Goal: Task Accomplishment & Management: Manage account settings

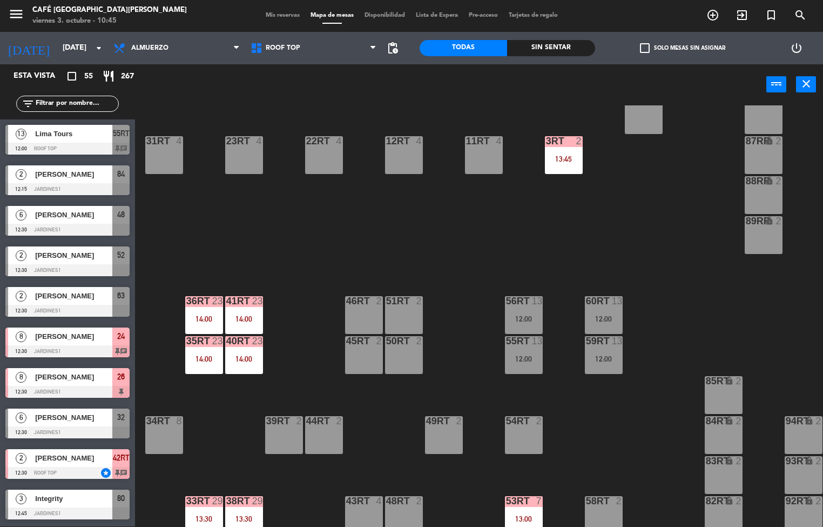
scroll to position [307, 0]
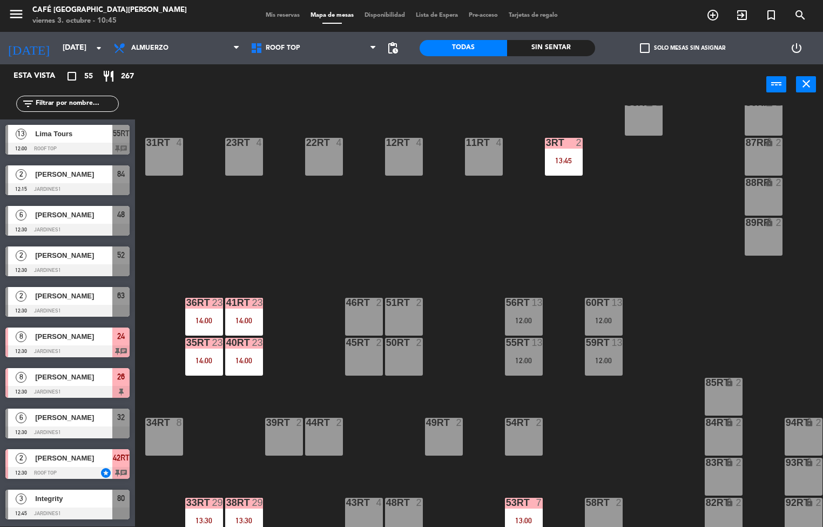
click at [517, 305] on div at bounding box center [524, 303] width 18 height 10
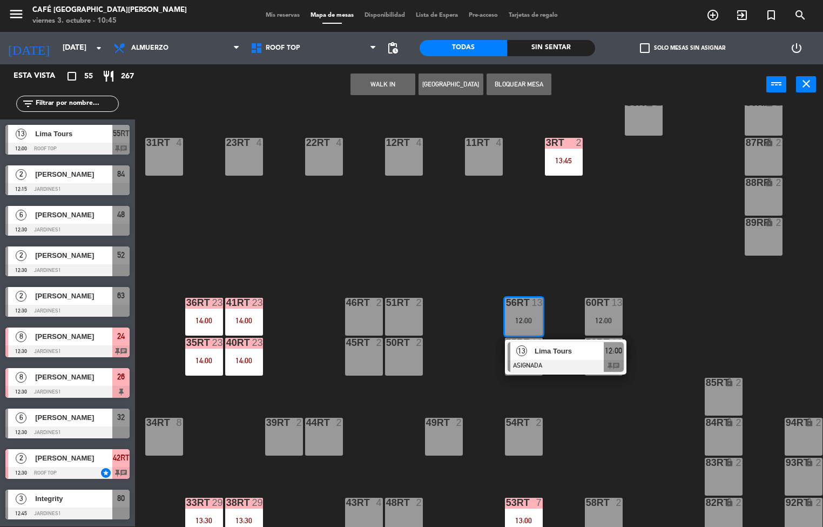
click at [562, 351] on span "Lima Tours" at bounding box center [569, 350] width 69 height 11
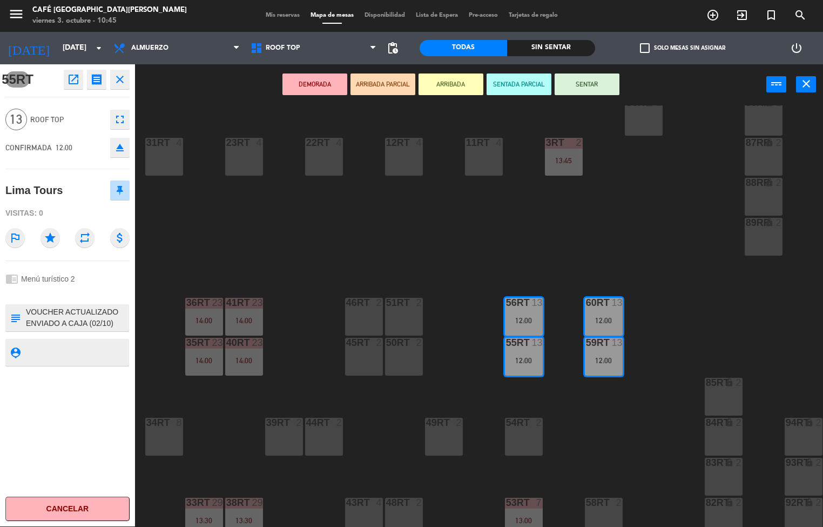
click at [73, 84] on icon "open_in_new" at bounding box center [73, 79] width 13 height 13
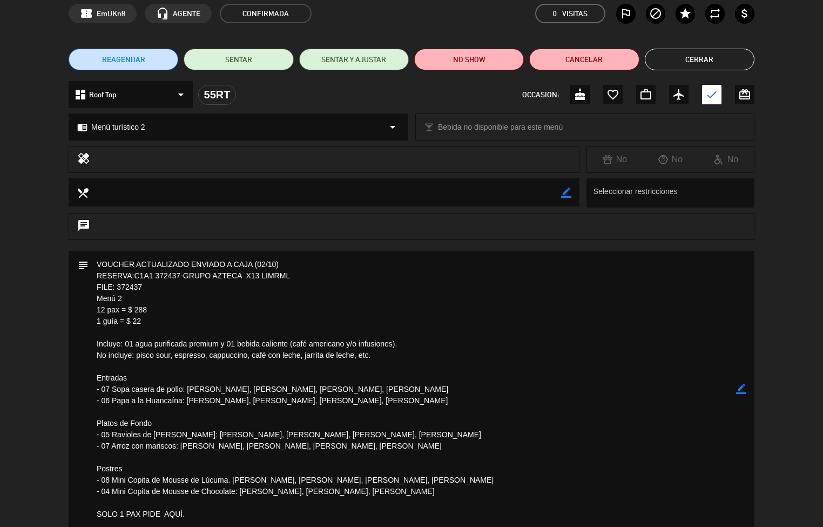
scroll to position [0, 0]
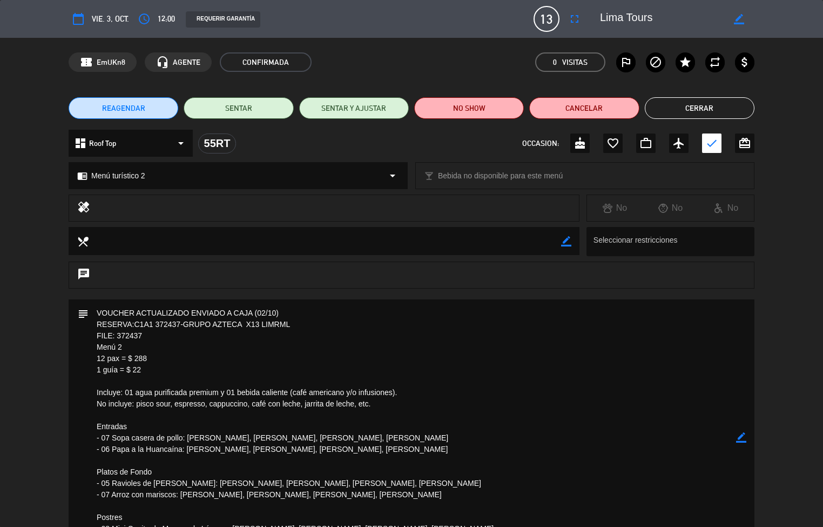
click at [717, 109] on button "Cerrar" at bounding box center [700, 108] width 110 height 22
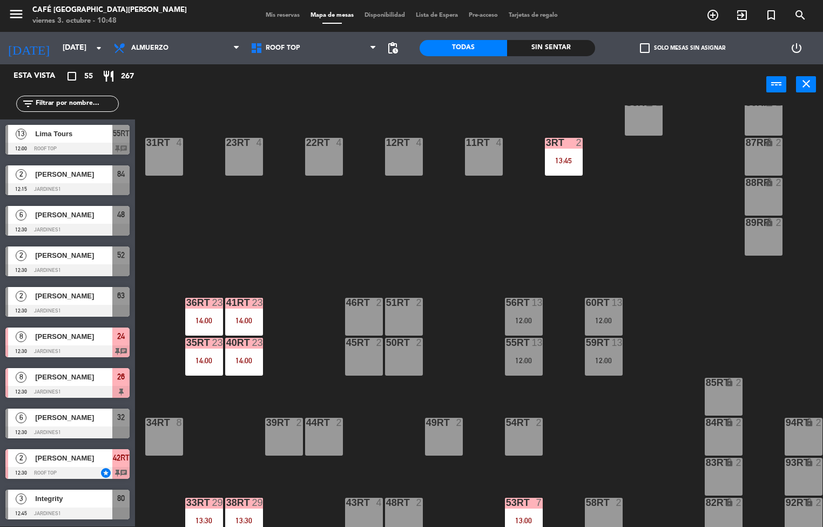
click at [245, 313] on div "41RT 23 14:00" at bounding box center [244, 317] width 38 height 38
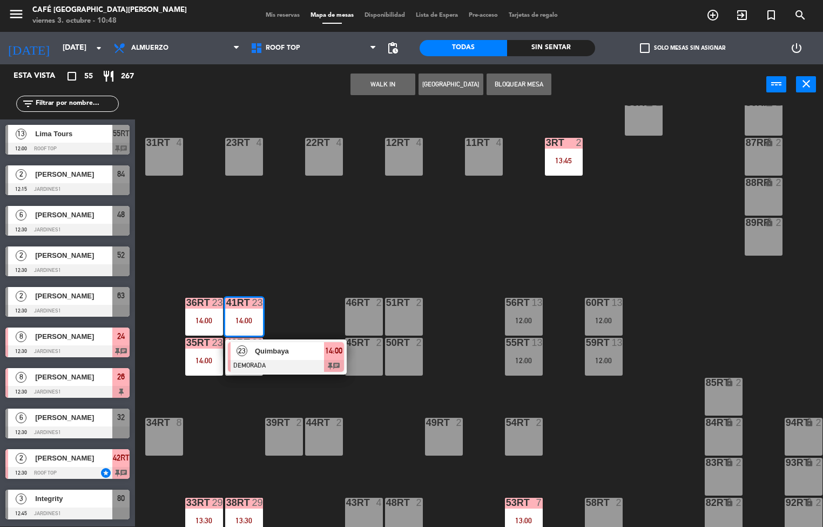
click at [294, 355] on span "Quimbaya" at bounding box center [289, 350] width 69 height 11
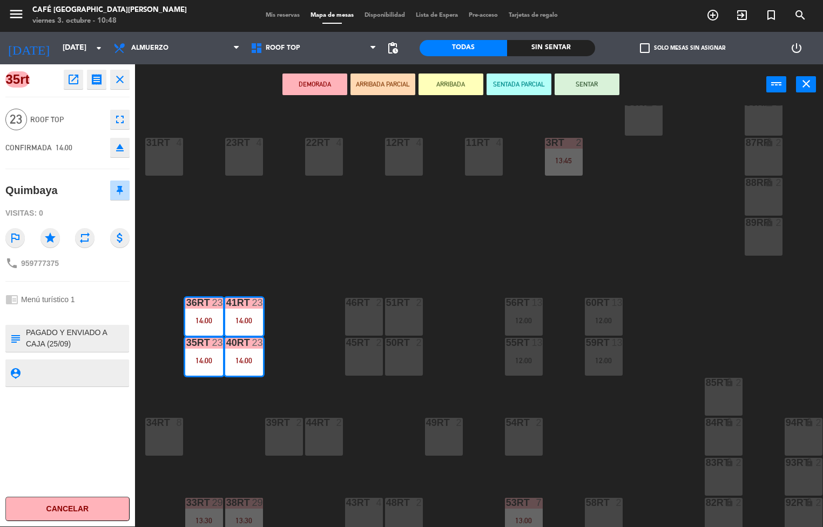
click at [73, 79] on icon "open_in_new" at bounding box center [73, 79] width 13 height 13
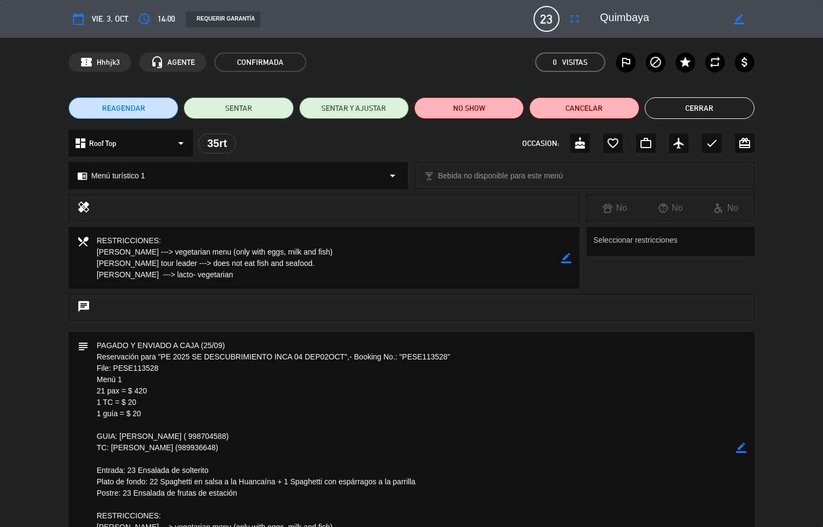
click at [719, 109] on button "Cerrar" at bounding box center [700, 108] width 110 height 22
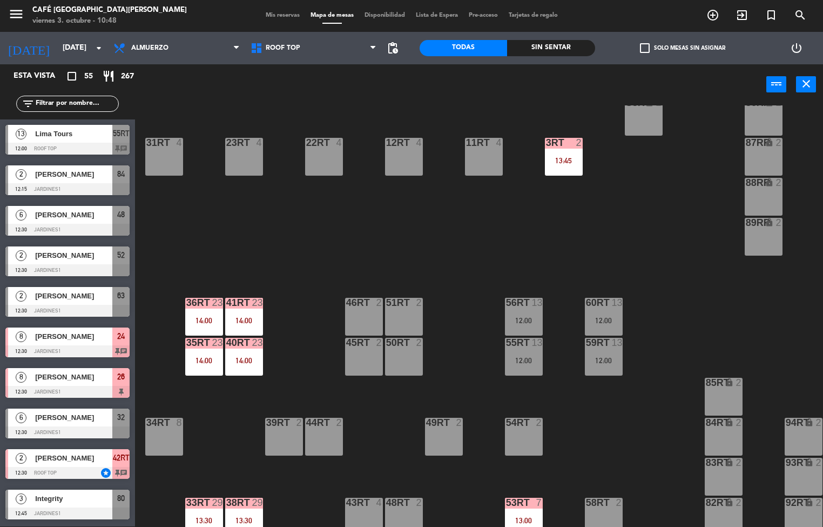
scroll to position [55, 0]
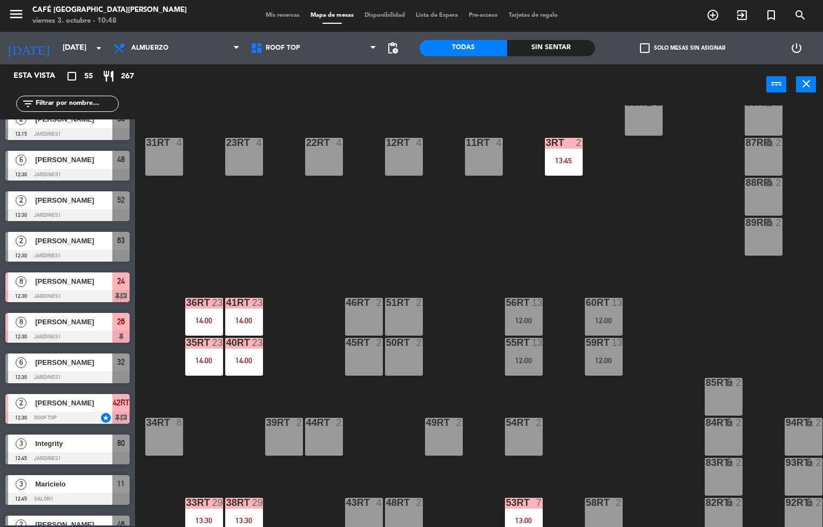
click at [699, 256] on div "18RT 4 16RT 4 28RT 2 80RR lock 2 27RT 5 7RT 5 S1RT lock 2 17RT 5 81RR lock 2 29…" at bounding box center [483, 315] width 680 height 421
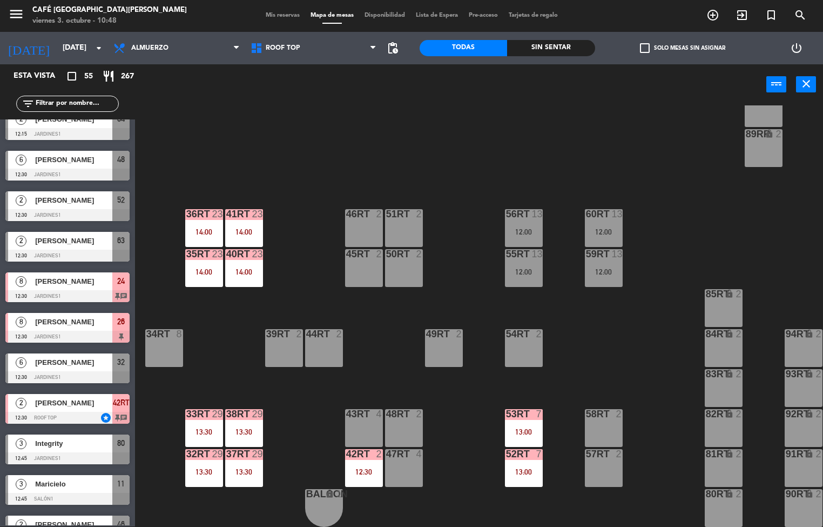
scroll to position [399, 0]
click at [523, 218] on div "56RT 13 12:00" at bounding box center [524, 228] width 38 height 38
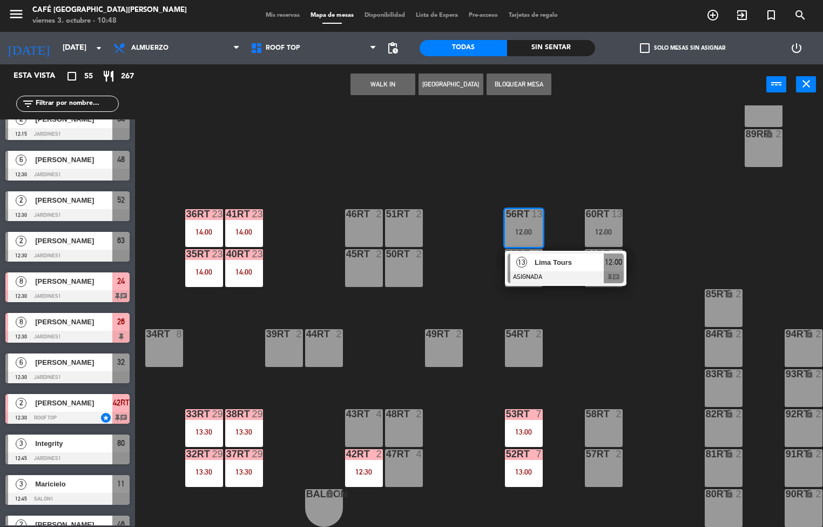
click at [584, 271] on div at bounding box center [566, 277] width 116 height 12
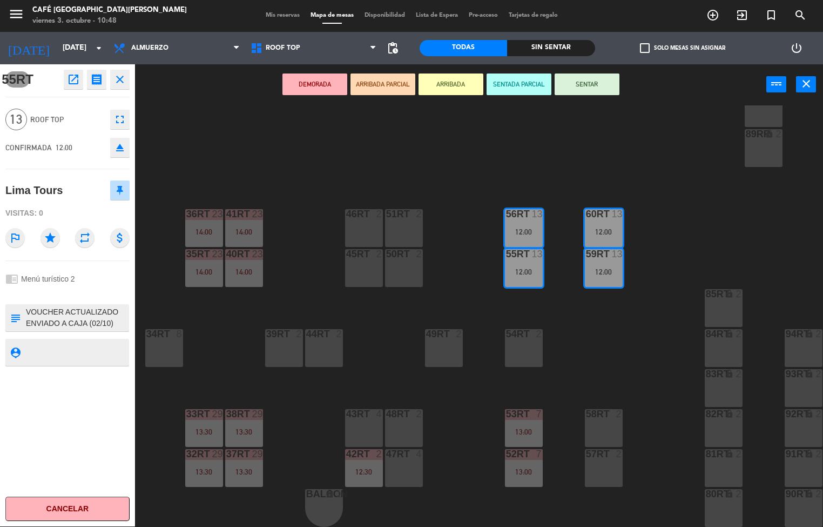
click at [71, 80] on icon "open_in_new" at bounding box center [73, 79] width 13 height 13
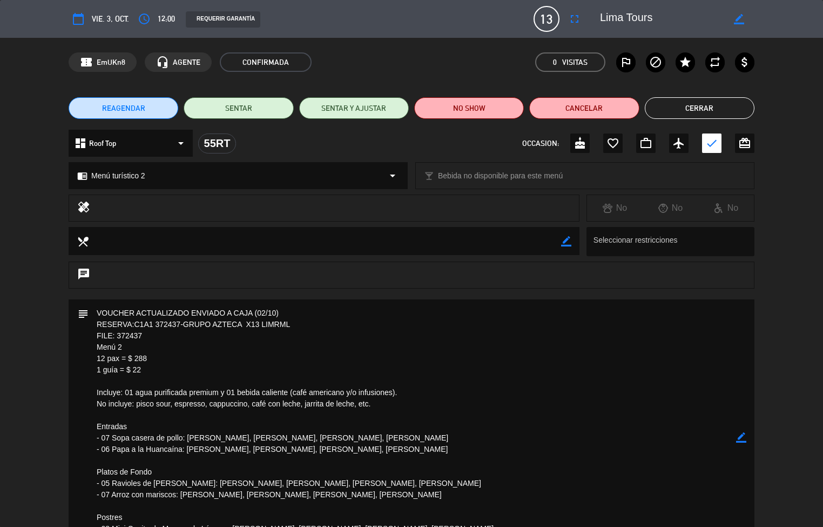
click at [718, 103] on button "Cerrar" at bounding box center [700, 108] width 110 height 22
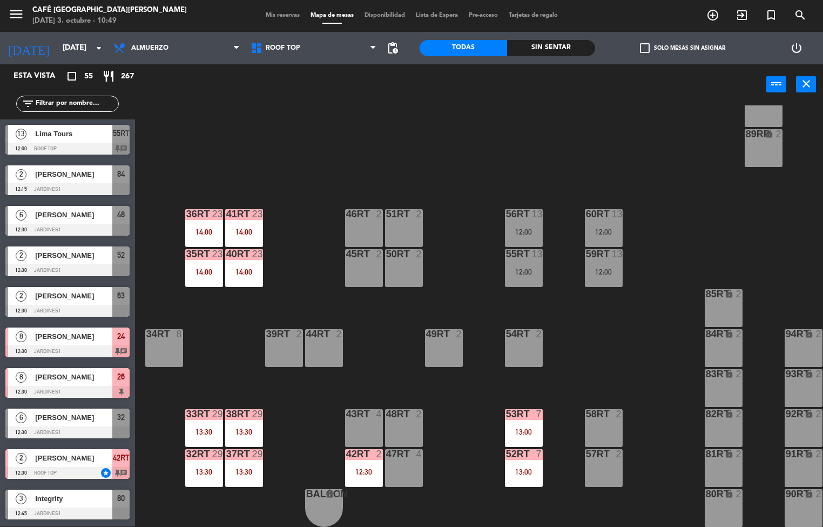
click at [595, 219] on div "60RT 13 12:00" at bounding box center [604, 228] width 38 height 38
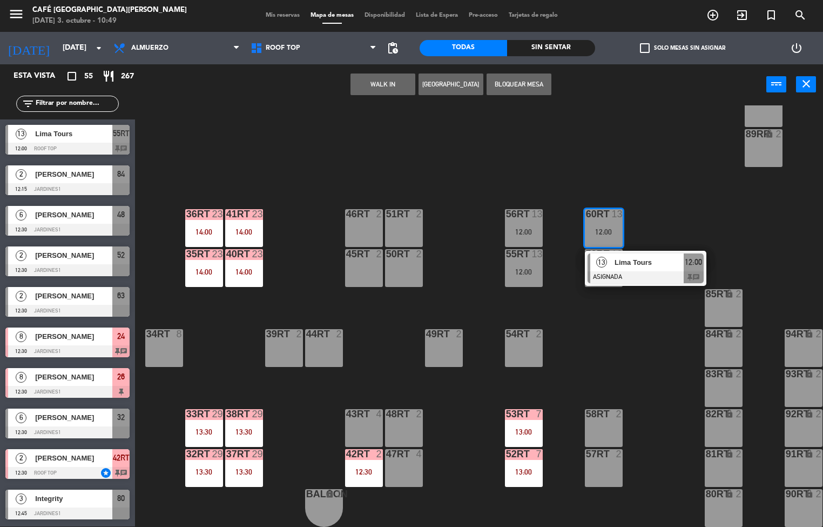
click at [634, 257] on span "Lima Tours" at bounding box center [649, 262] width 69 height 11
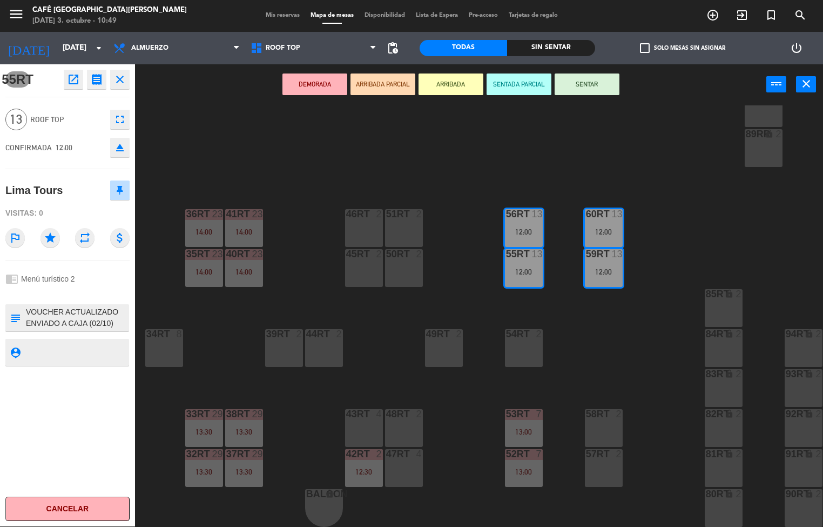
click at [77, 80] on icon "open_in_new" at bounding box center [73, 79] width 13 height 13
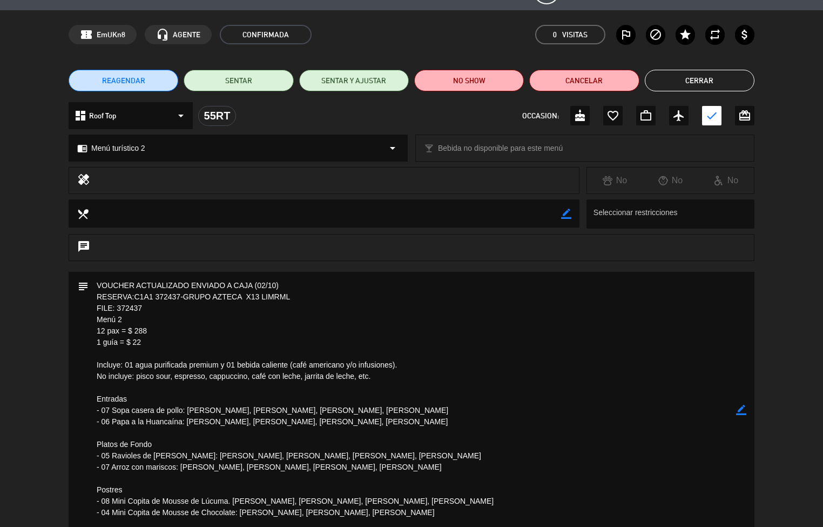
scroll to position [0, 0]
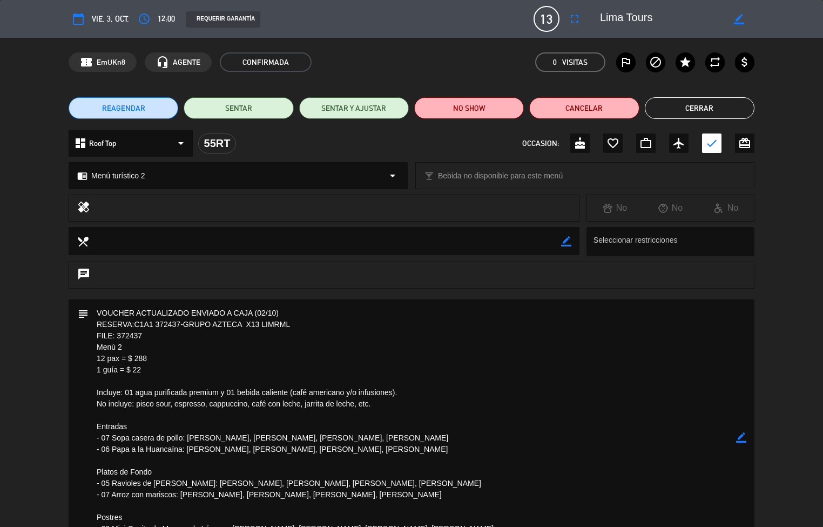
click at [724, 100] on button "Cerrar" at bounding box center [700, 108] width 110 height 22
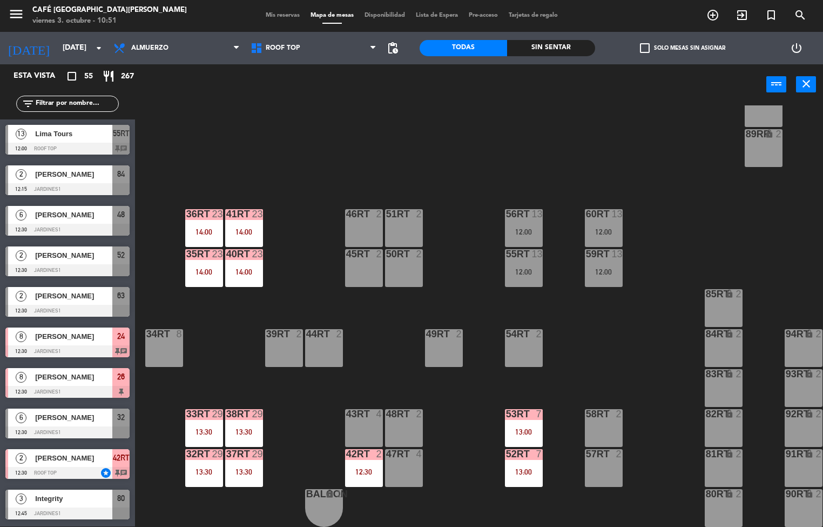
click at [249, 217] on div "41RT 23 14:00" at bounding box center [244, 228] width 38 height 38
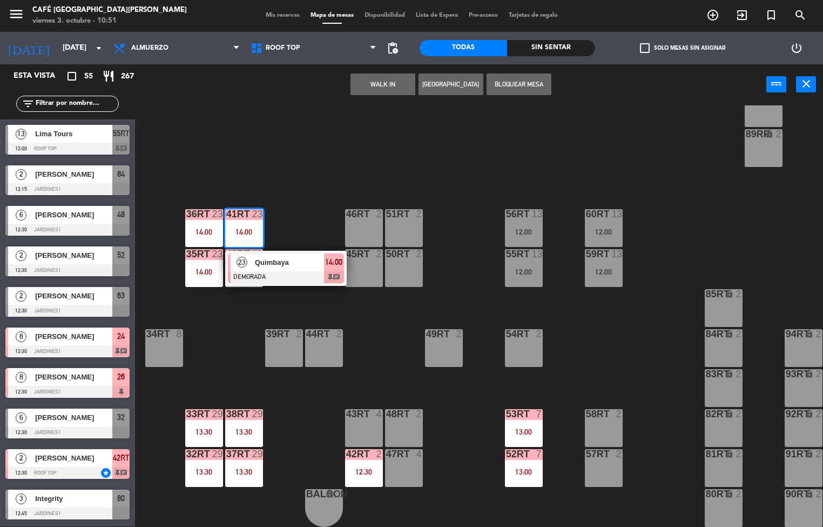
click at [297, 260] on span "Quimbaya" at bounding box center [289, 262] width 69 height 11
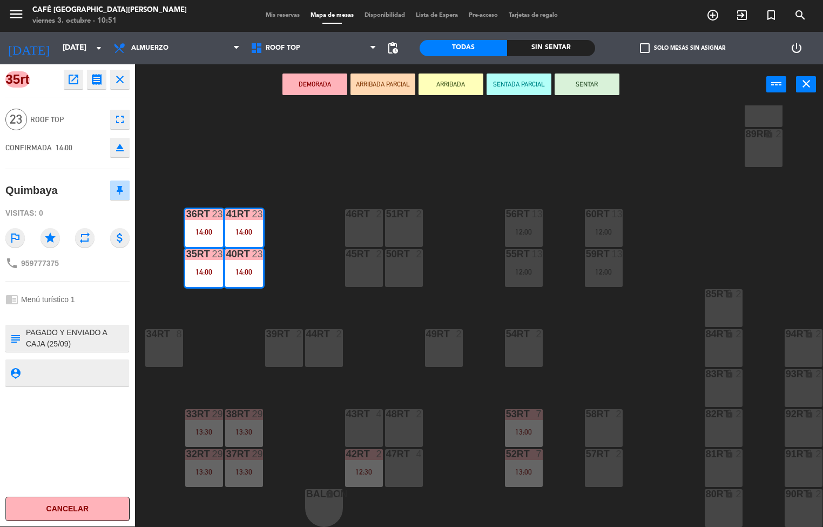
click at [120, 83] on icon "close" at bounding box center [119, 79] width 13 height 13
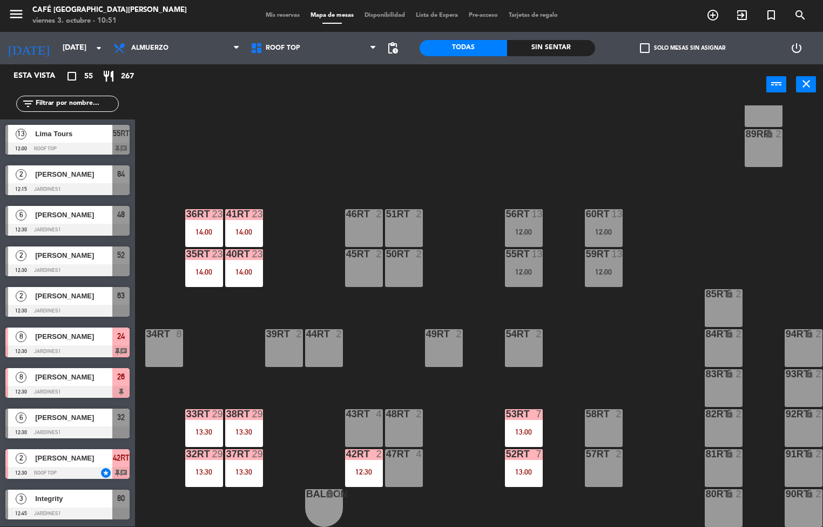
scroll to position [55, 0]
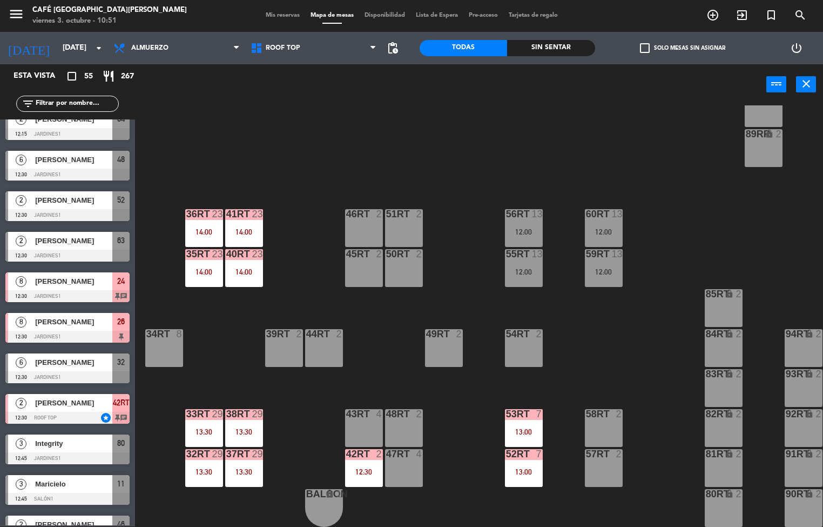
click at [237, 268] on div "14:00" at bounding box center [244, 272] width 38 height 8
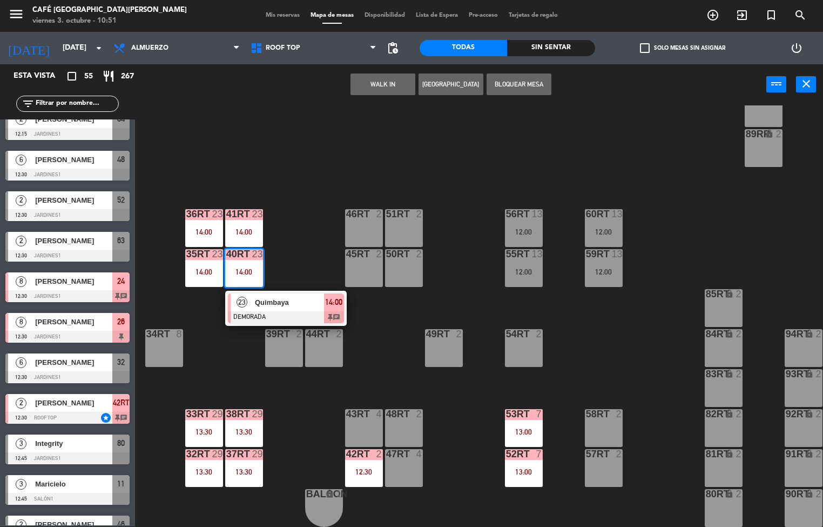
click at [293, 300] on span "Quimbaya" at bounding box center [289, 302] width 69 height 11
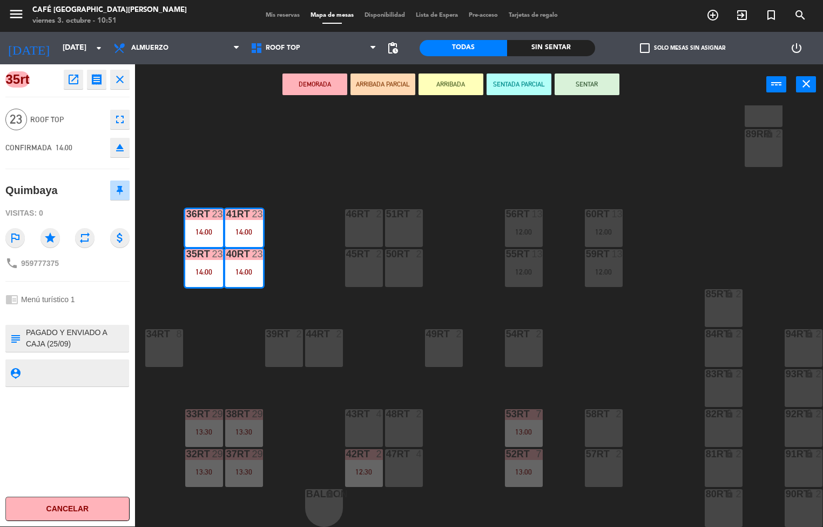
click at [67, 82] on icon "open_in_new" at bounding box center [73, 79] width 13 height 13
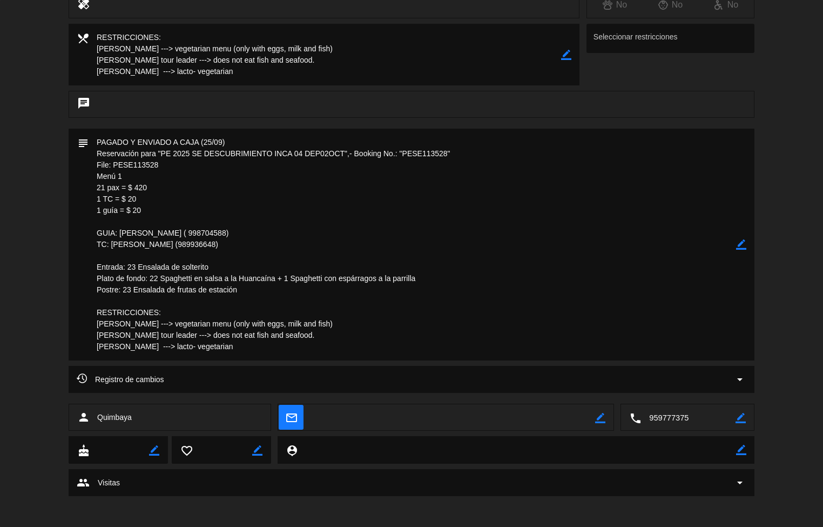
scroll to position [205, 0]
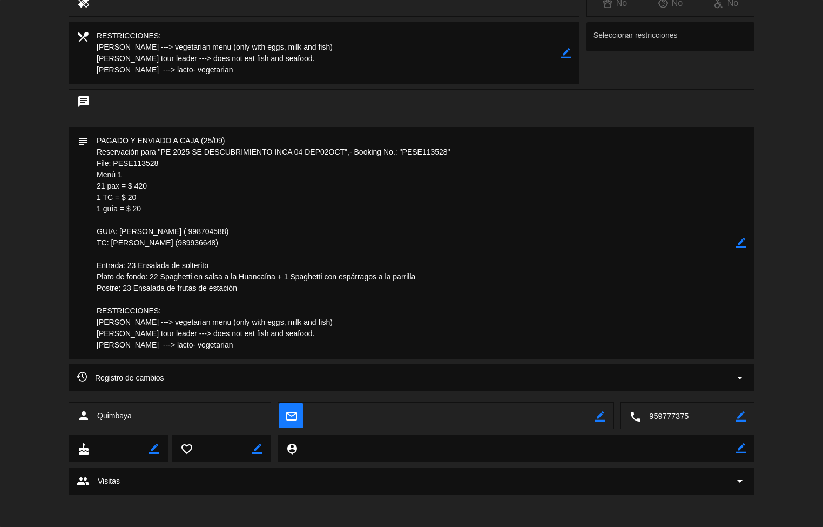
click at [584, 253] on textarea at bounding box center [413, 243] width 648 height 232
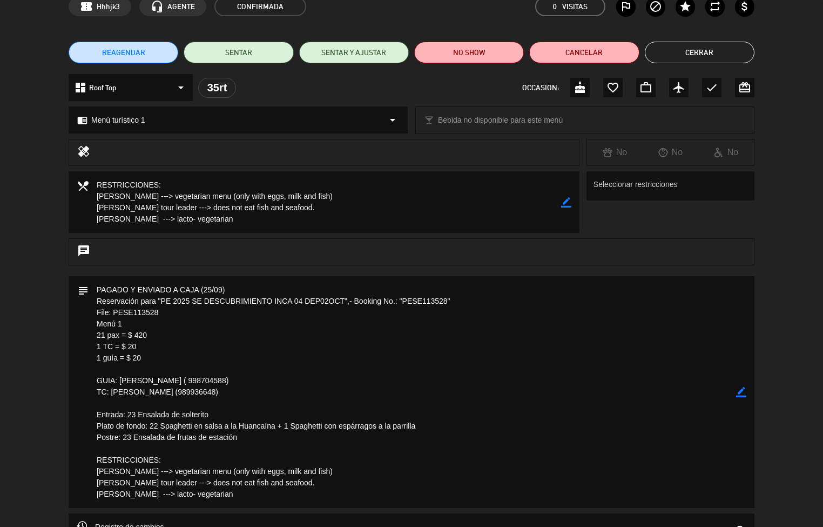
scroll to position [57, 0]
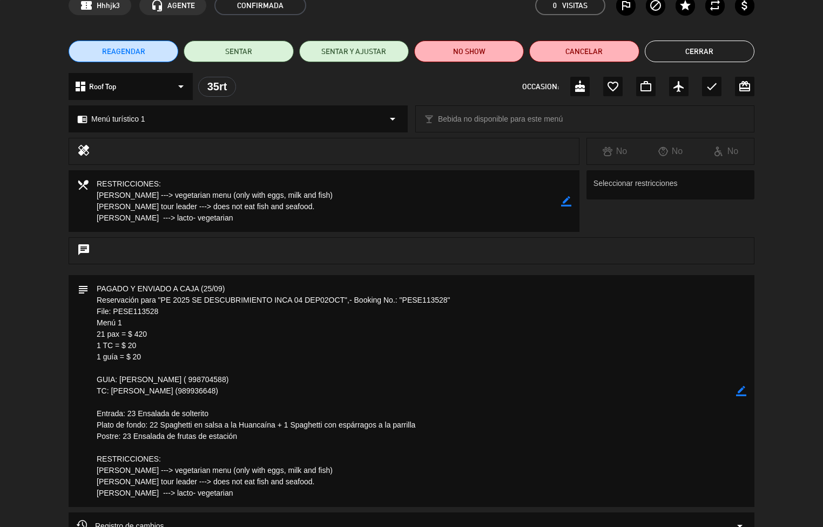
click at [722, 51] on button "Cerrar" at bounding box center [700, 52] width 110 height 22
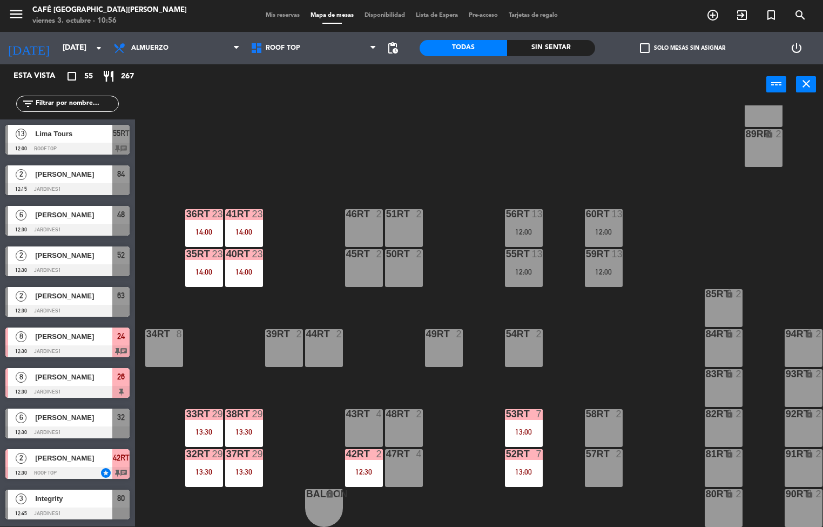
scroll to position [55, 0]
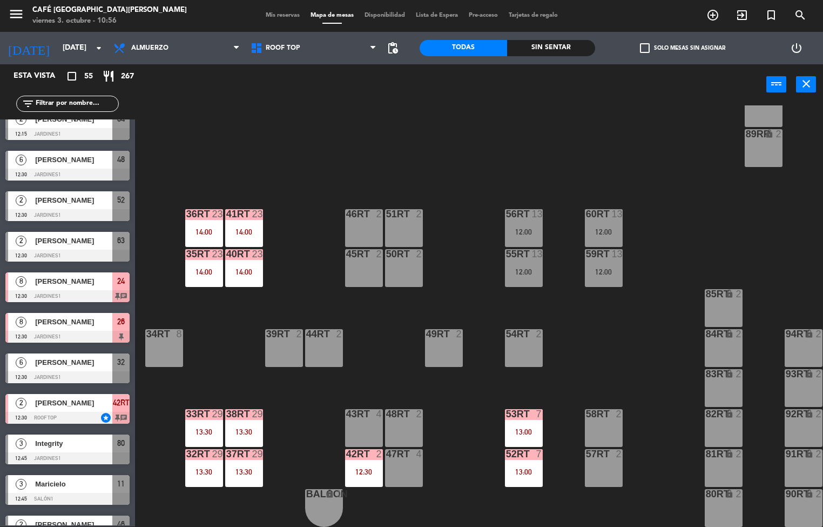
click at [237, 268] on div "14:00" at bounding box center [244, 272] width 38 height 8
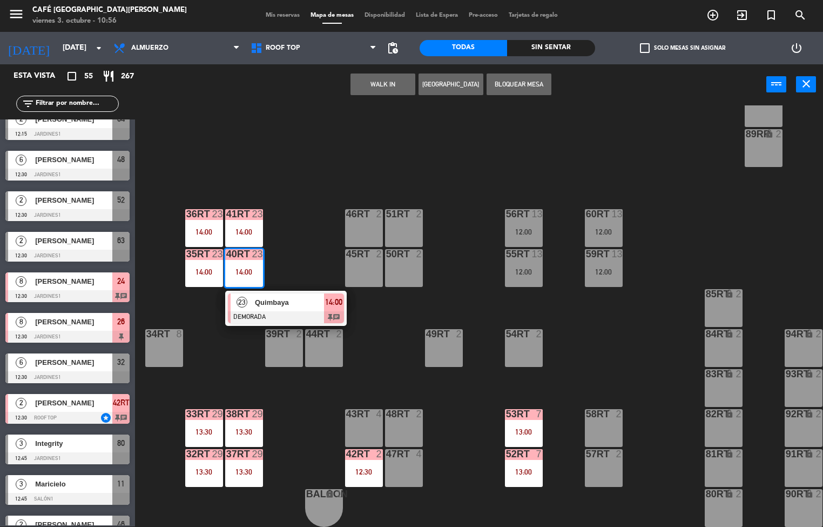
click at [300, 311] on div at bounding box center [286, 317] width 116 height 12
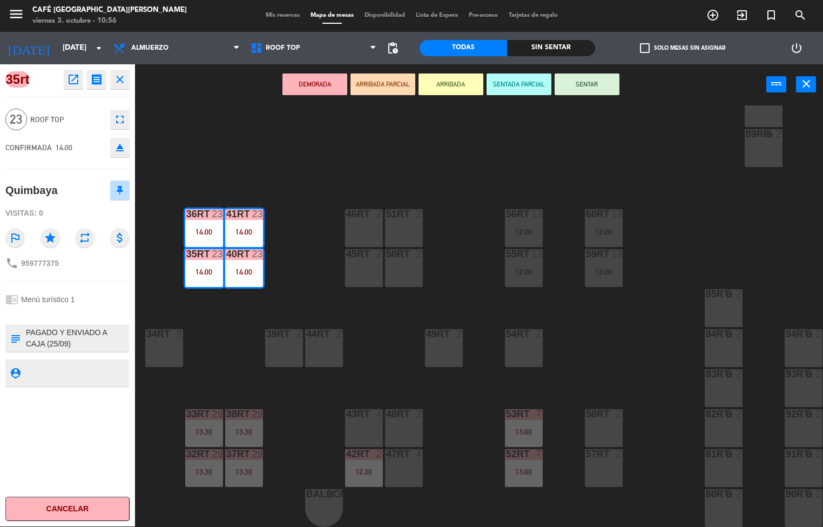
click at [67, 80] on icon "open_in_new" at bounding box center [73, 79] width 13 height 13
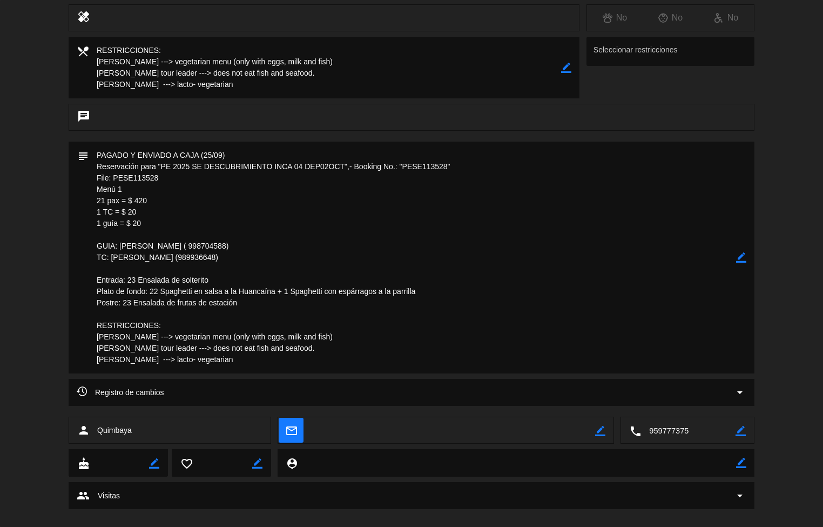
scroll to position [190, 0]
click at [702, 122] on div "chat" at bounding box center [412, 117] width 686 height 27
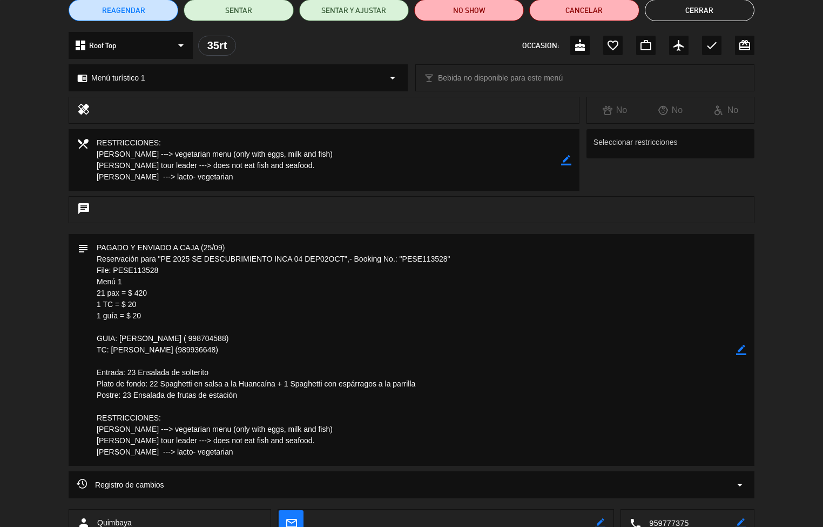
scroll to position [0, 0]
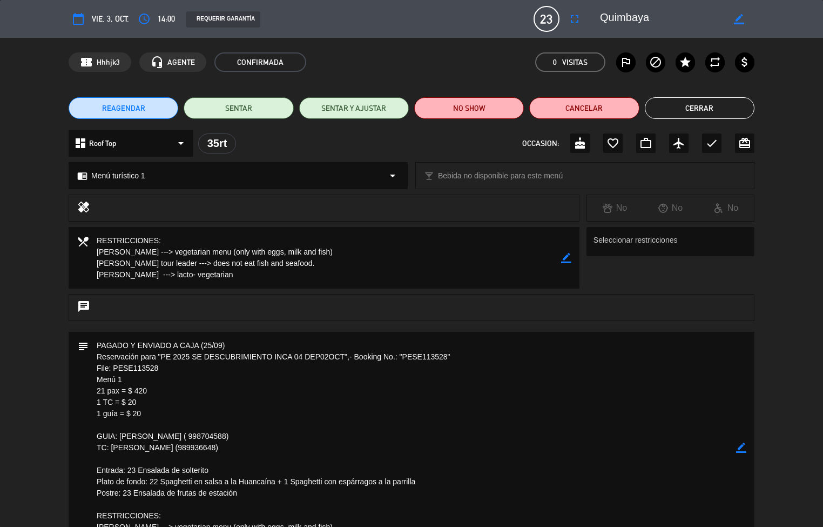
click at [722, 97] on button "Cerrar" at bounding box center [700, 108] width 110 height 22
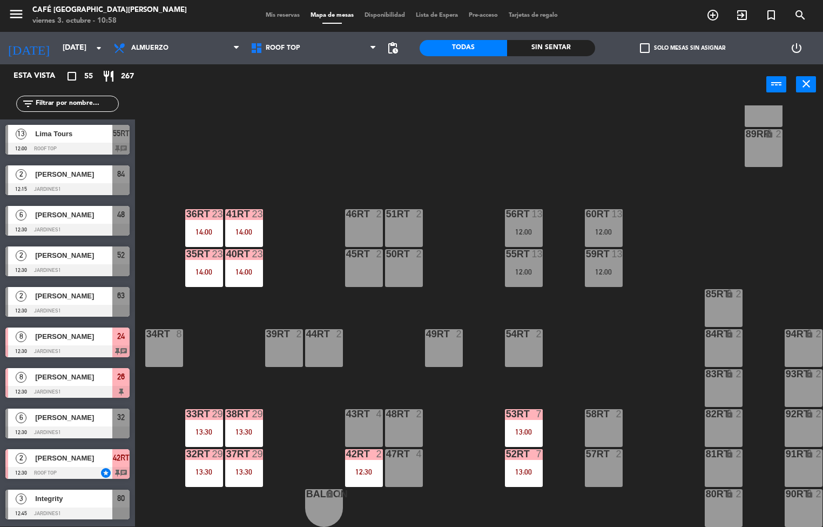
scroll to position [55, 0]
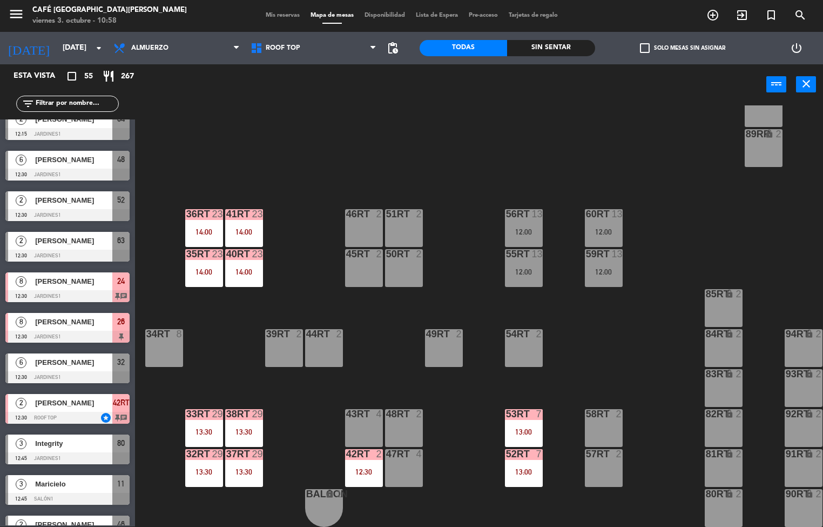
click at [238, 409] on div at bounding box center [244, 414] width 18 height 10
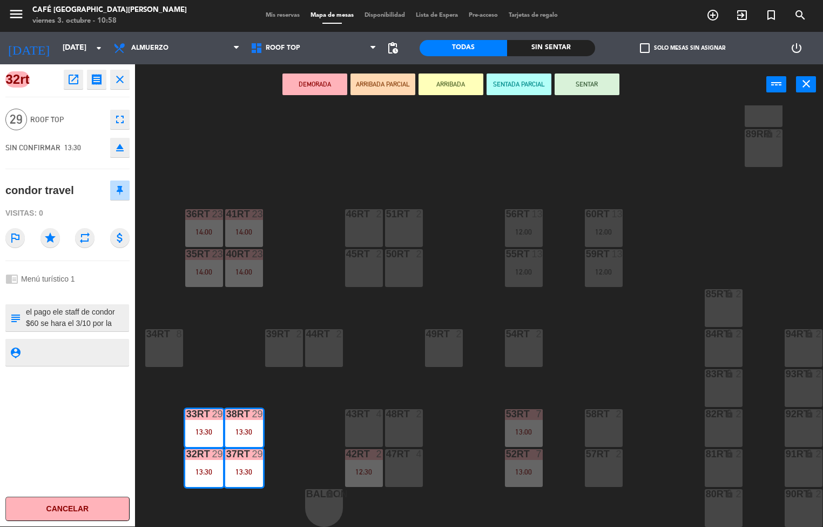
click at [73, 80] on icon "open_in_new" at bounding box center [73, 79] width 13 height 13
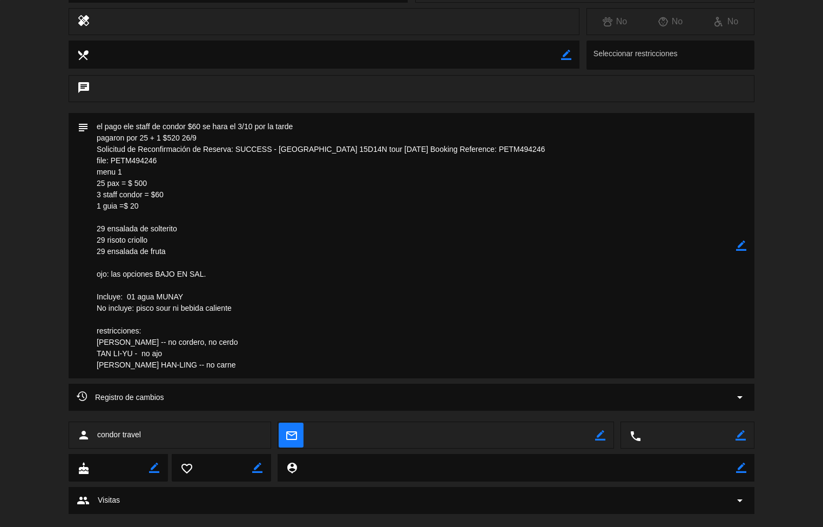
scroll to position [204, 0]
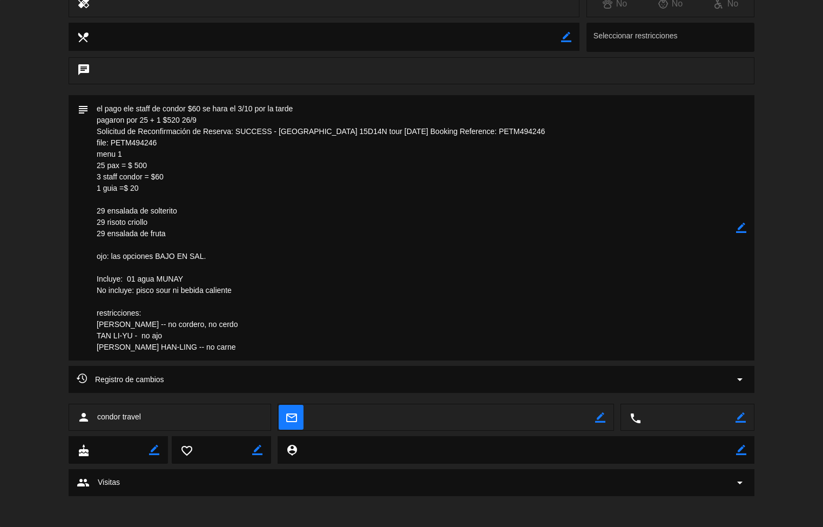
click at [706, 135] on textarea at bounding box center [413, 227] width 648 height 265
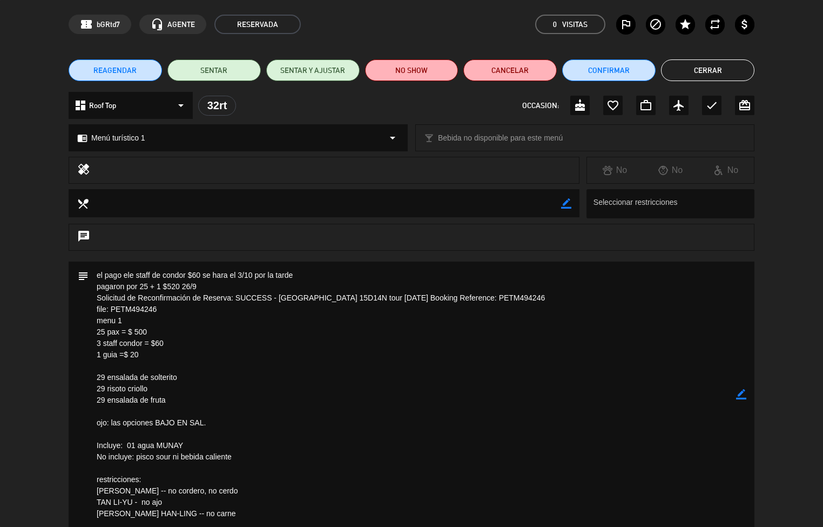
scroll to position [26, 0]
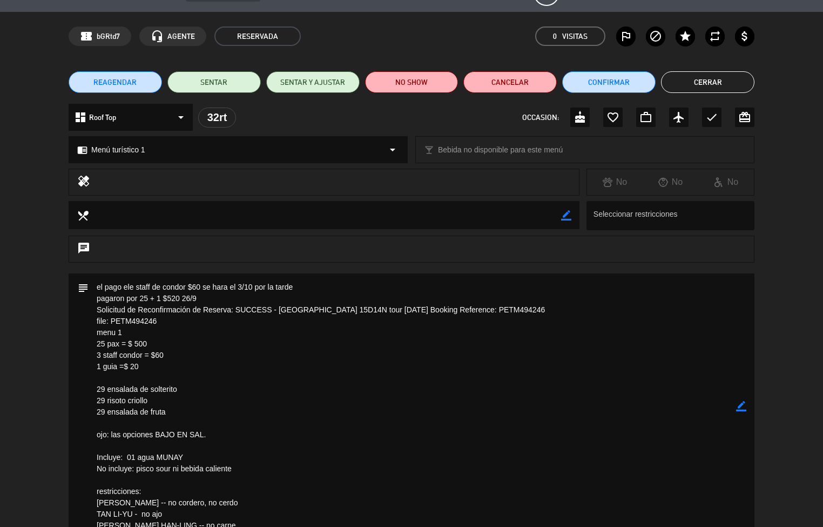
click at [720, 84] on button "Cerrar" at bounding box center [707, 82] width 93 height 22
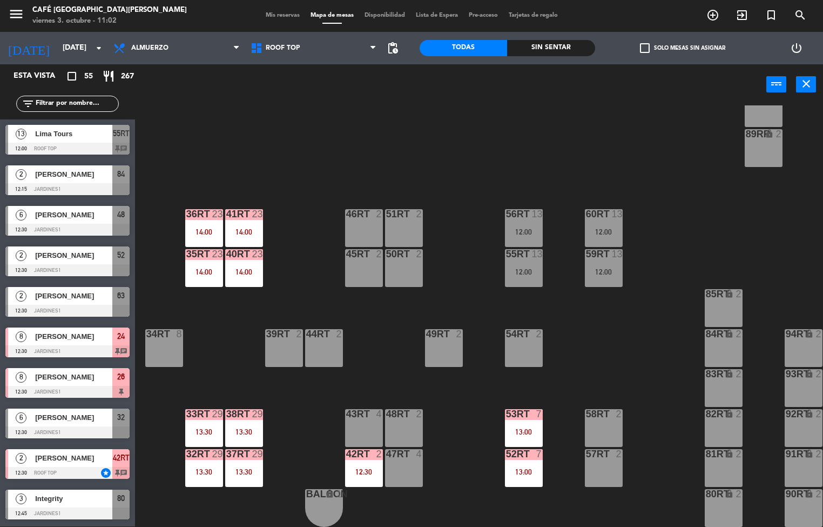
scroll to position [1, 0]
click at [243, 428] on div "13:30" at bounding box center [244, 432] width 38 height 8
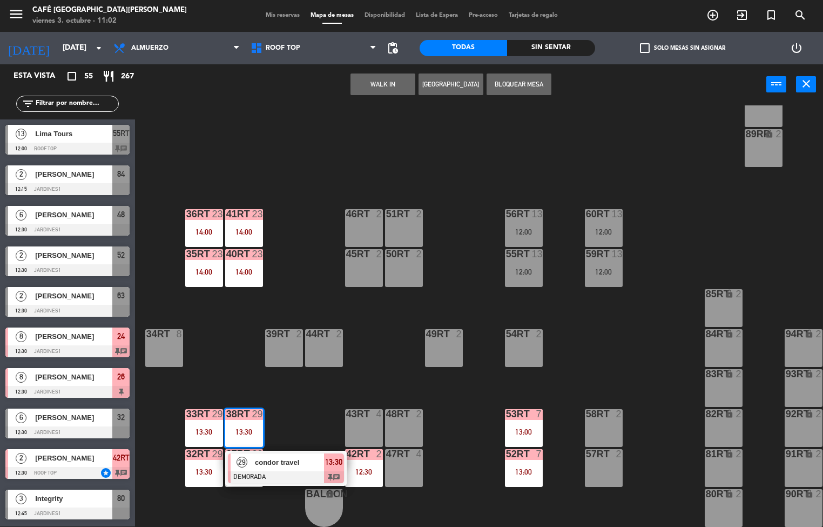
click at [286, 459] on span "condor travel" at bounding box center [289, 462] width 69 height 11
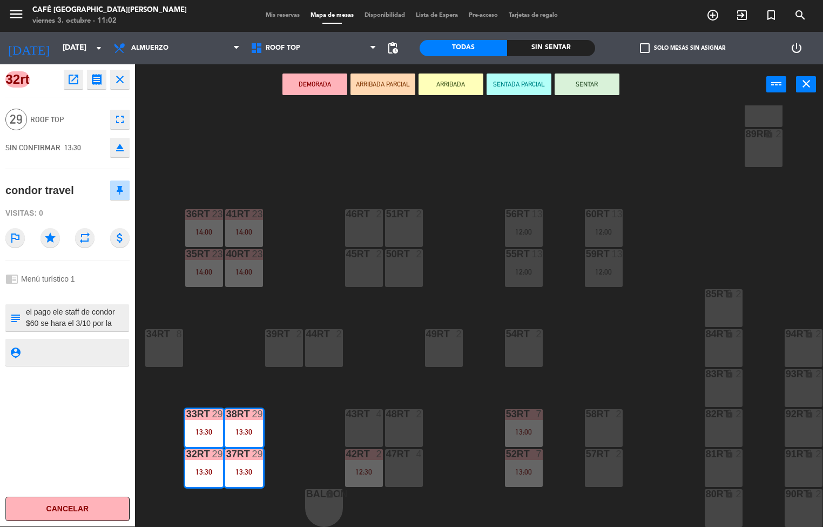
click at [67, 78] on icon "open_in_new" at bounding box center [73, 79] width 13 height 13
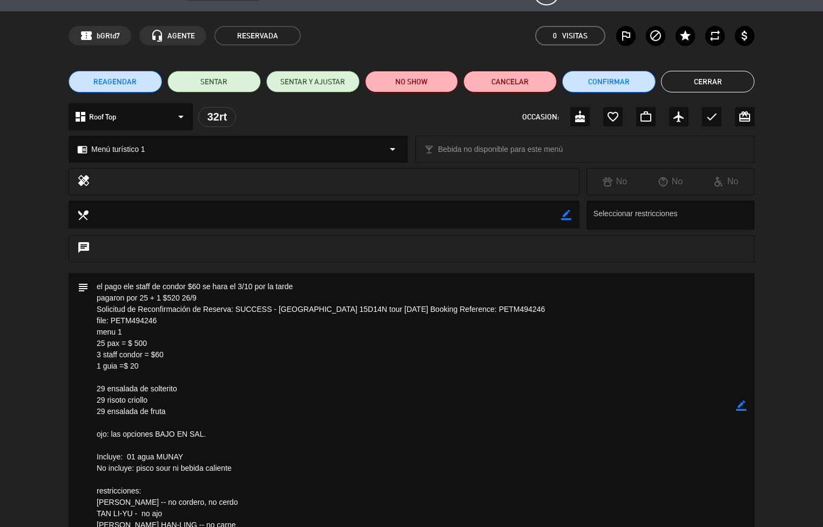
scroll to position [29, 0]
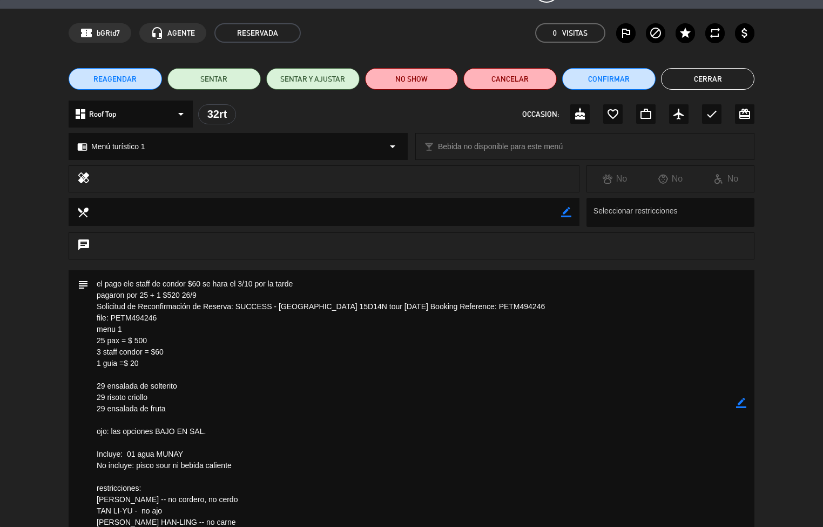
click at [190, 345] on textarea at bounding box center [413, 402] width 648 height 265
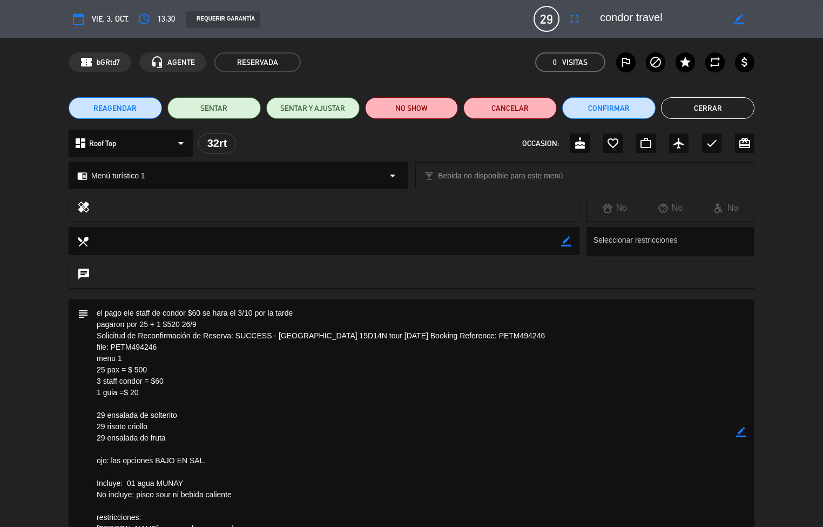
click at [702, 104] on button "Cerrar" at bounding box center [707, 108] width 93 height 22
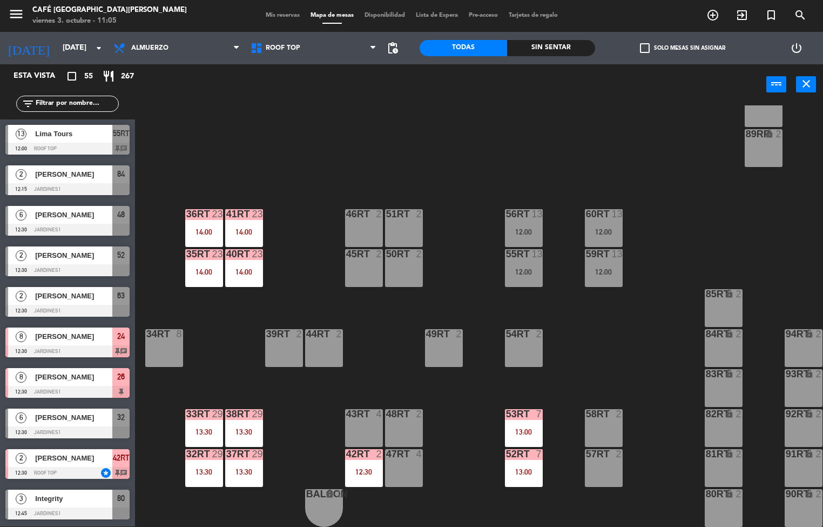
scroll to position [1, 0]
click at [197, 258] on div "35rt 23 14:00" at bounding box center [204, 268] width 38 height 38
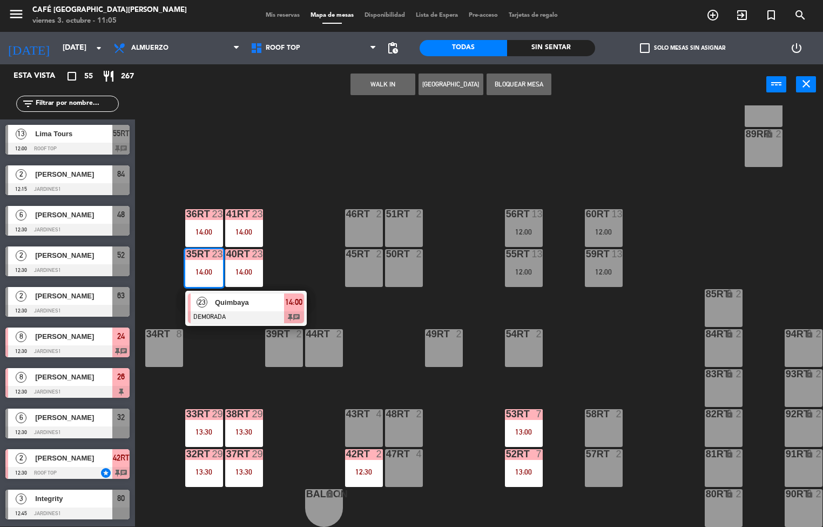
click at [202, 297] on span "23" at bounding box center [202, 302] width 11 height 11
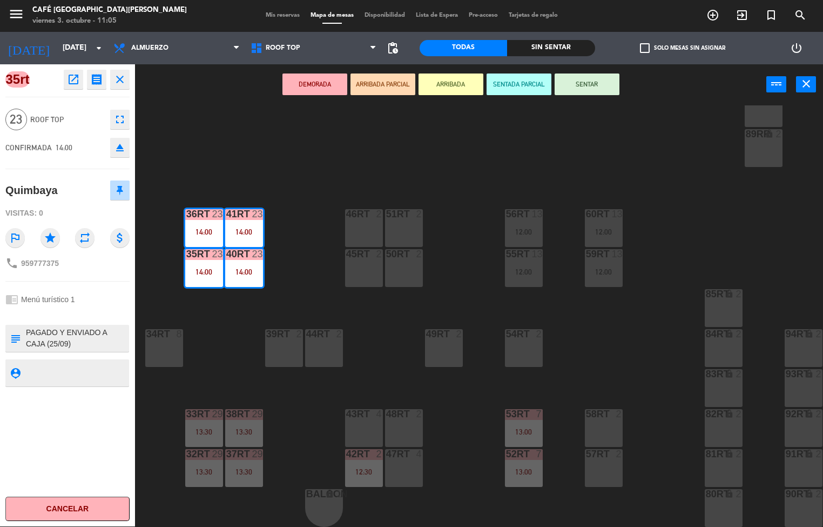
click at [117, 340] on textarea at bounding box center [76, 338] width 103 height 23
click at [120, 331] on textarea at bounding box center [76, 338] width 103 height 23
click at [115, 334] on textarea at bounding box center [76, 338] width 103 height 23
click at [76, 300] on div "chrome_reader_mode Menú turístico 1" at bounding box center [67, 299] width 124 height 21
click at [51, 192] on div "Quimbaya" at bounding box center [31, 191] width 52 height 18
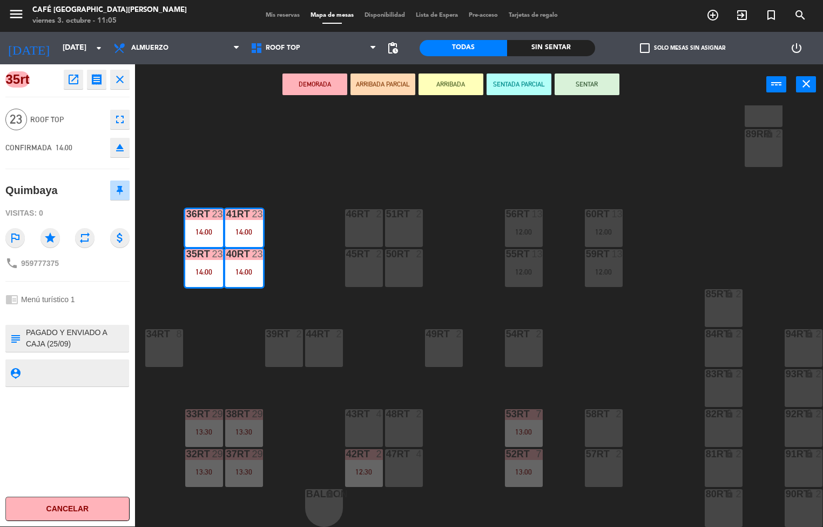
click at [28, 338] on textarea at bounding box center [76, 338] width 103 height 23
click at [28, 335] on textarea at bounding box center [76, 338] width 103 height 23
click at [25, 335] on textarea at bounding box center [76, 338] width 103 height 23
click at [28, 385] on div at bounding box center [76, 372] width 103 height 27
click at [31, 372] on textarea at bounding box center [76, 373] width 103 height 14
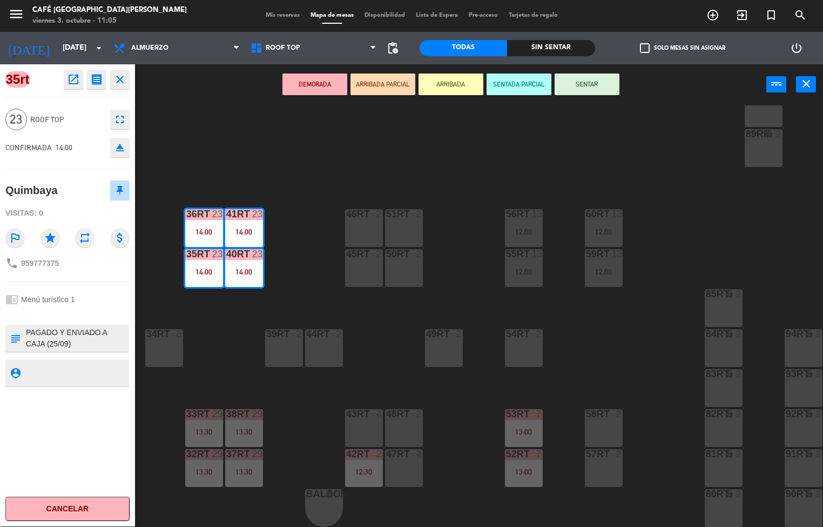
click at [15, 373] on icon "person_pin" at bounding box center [15, 373] width 12 height 12
click at [26, 336] on textarea at bounding box center [76, 338] width 103 height 23
click at [100, 341] on textarea at bounding box center [76, 338] width 103 height 23
click at [105, 334] on textarea at bounding box center [76, 338] width 103 height 23
click at [99, 331] on textarea at bounding box center [76, 338] width 103 height 23
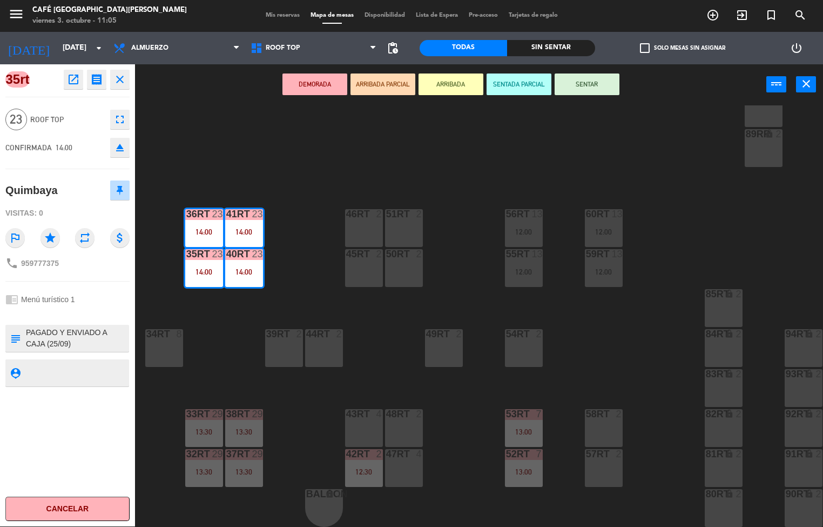
click at [102, 273] on div "phone [PHONE_NUMBER]" at bounding box center [67, 263] width 124 height 21
click at [120, 118] on icon "fullscreen" at bounding box center [119, 119] width 13 height 13
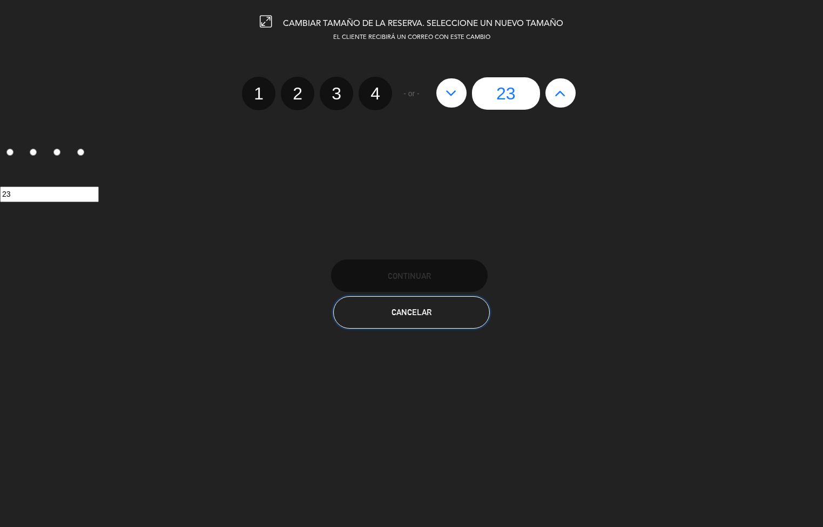
click at [394, 308] on span "Cancelar" at bounding box center [412, 311] width 40 height 9
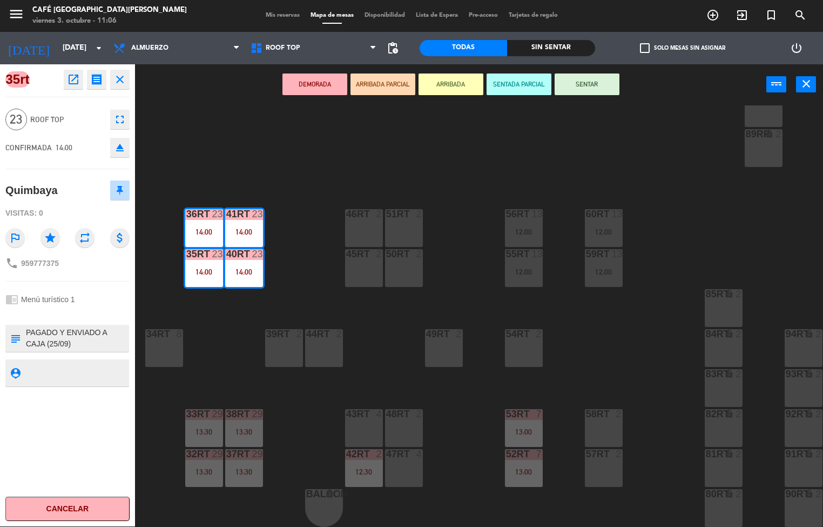
click at [77, 79] on icon "open_in_new" at bounding box center [73, 79] width 13 height 13
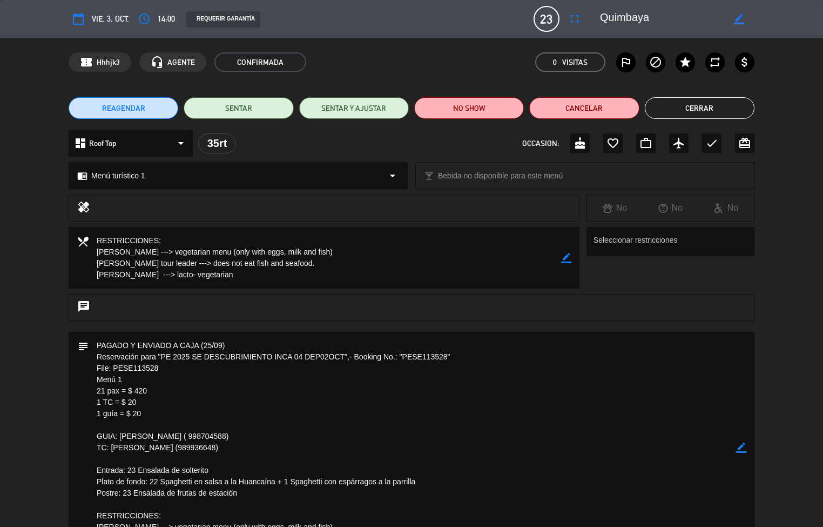
click at [265, 394] on textarea at bounding box center [413, 448] width 648 height 232
click at [282, 352] on textarea at bounding box center [413, 448] width 648 height 232
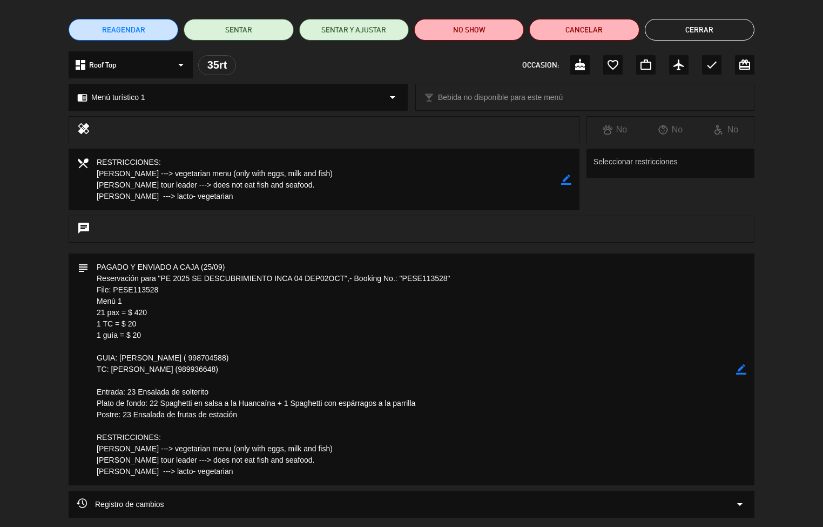
scroll to position [98, 0]
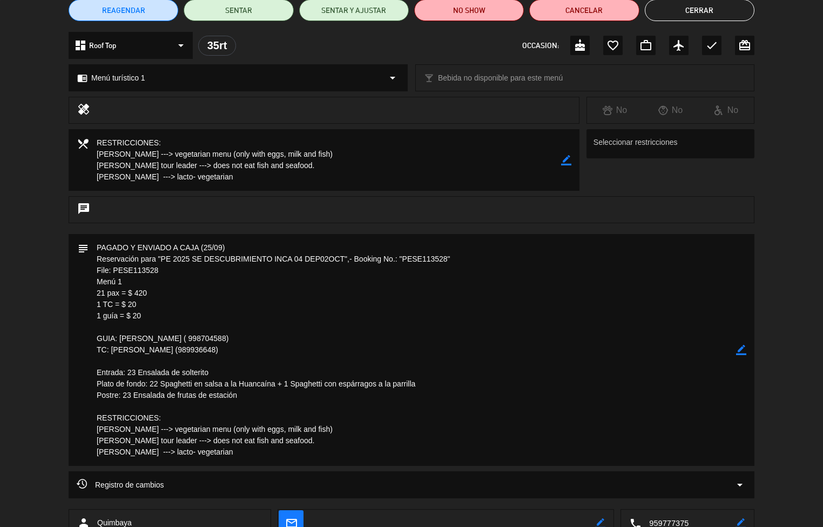
click at [776, 20] on div "REAGENDAR SENTAR SENTAR Y AJUSTAR NO SHOW Cancelar Cerrar" at bounding box center [411, 10] width 823 height 43
click at [727, 13] on button "Cerrar" at bounding box center [700, 10] width 110 height 22
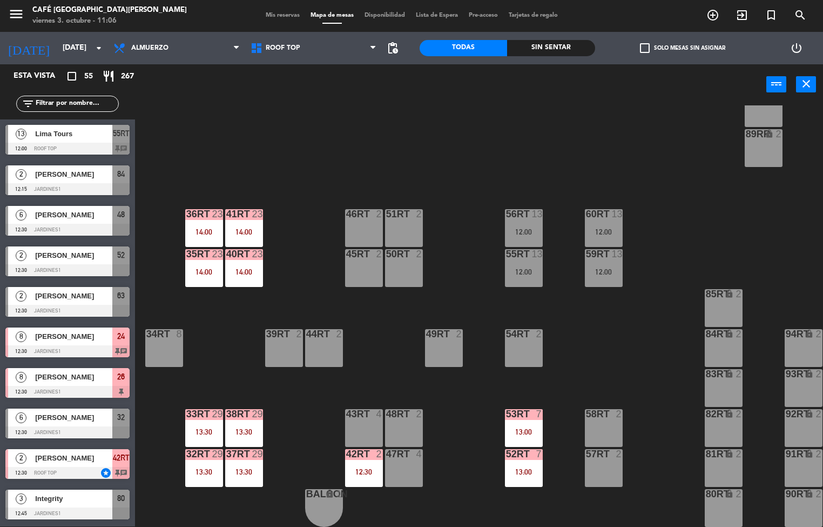
scroll to position [55, 0]
